Goal: Information Seeking & Learning: Learn about a topic

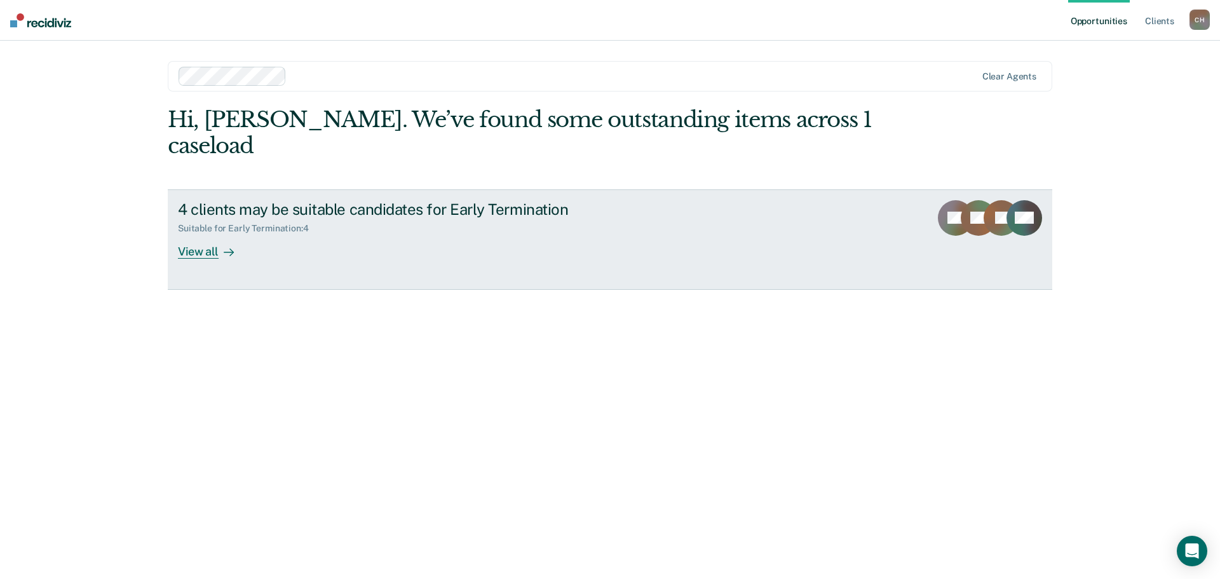
click at [215, 245] on div "View all" at bounding box center [213, 246] width 71 height 25
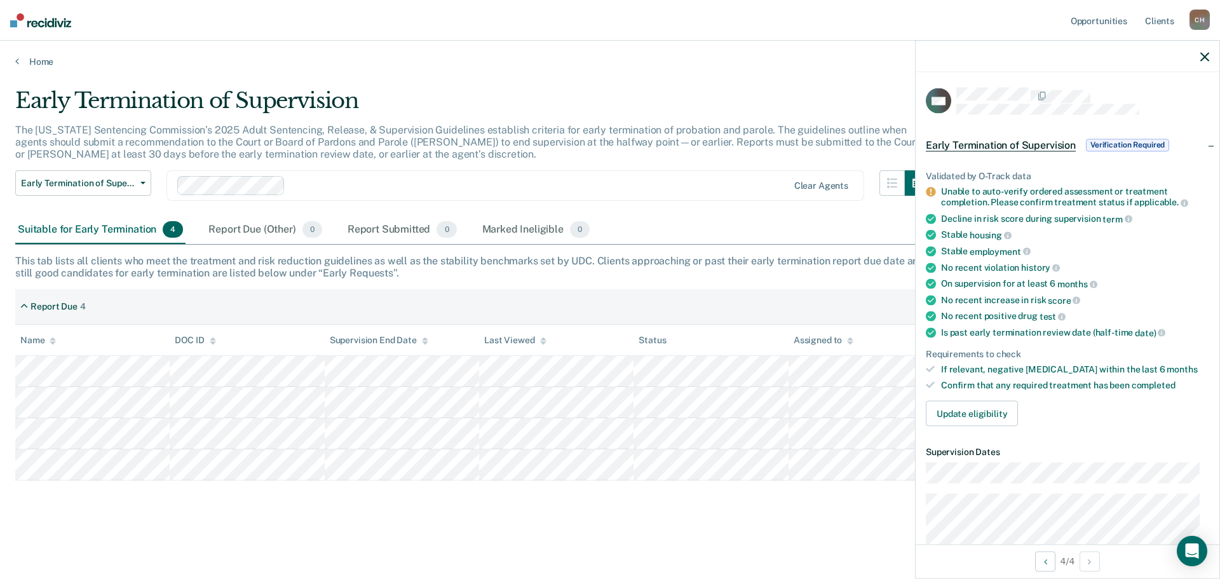
scroll to position [64, 0]
